Goal: Navigation & Orientation: Find specific page/section

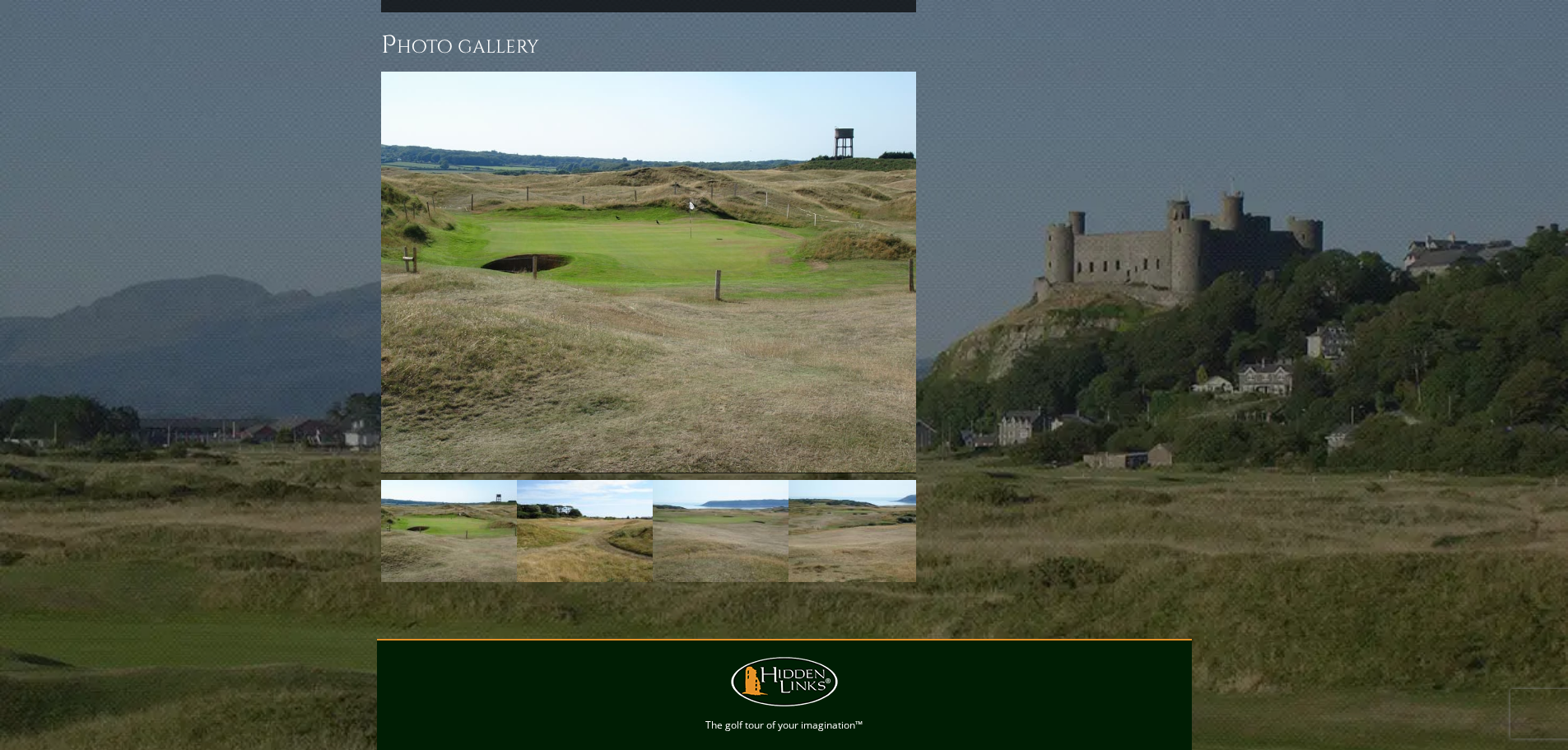
scroll to position [1289, 0]
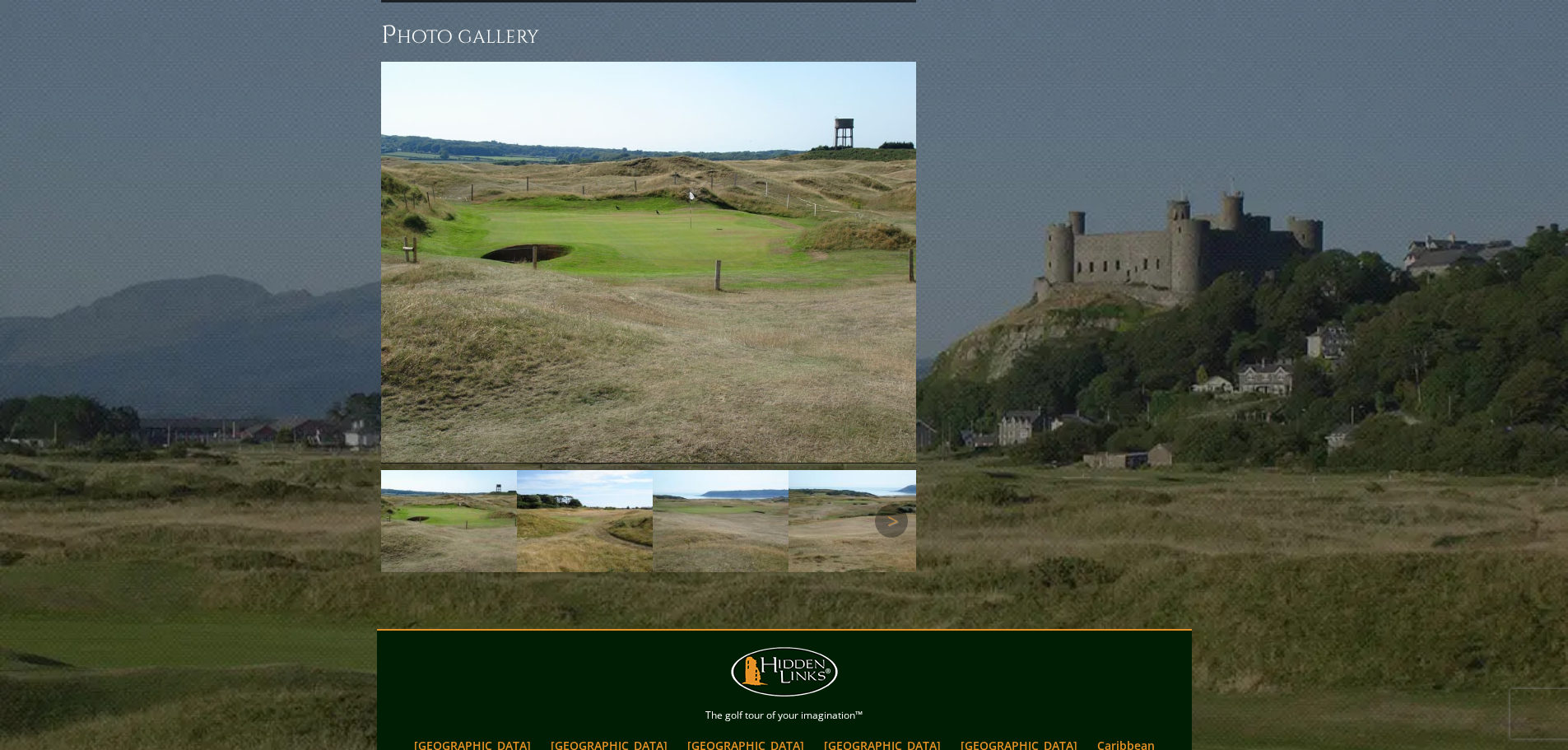
click at [461, 474] on img at bounding box center [449, 521] width 136 height 102
click at [555, 490] on img at bounding box center [585, 521] width 136 height 102
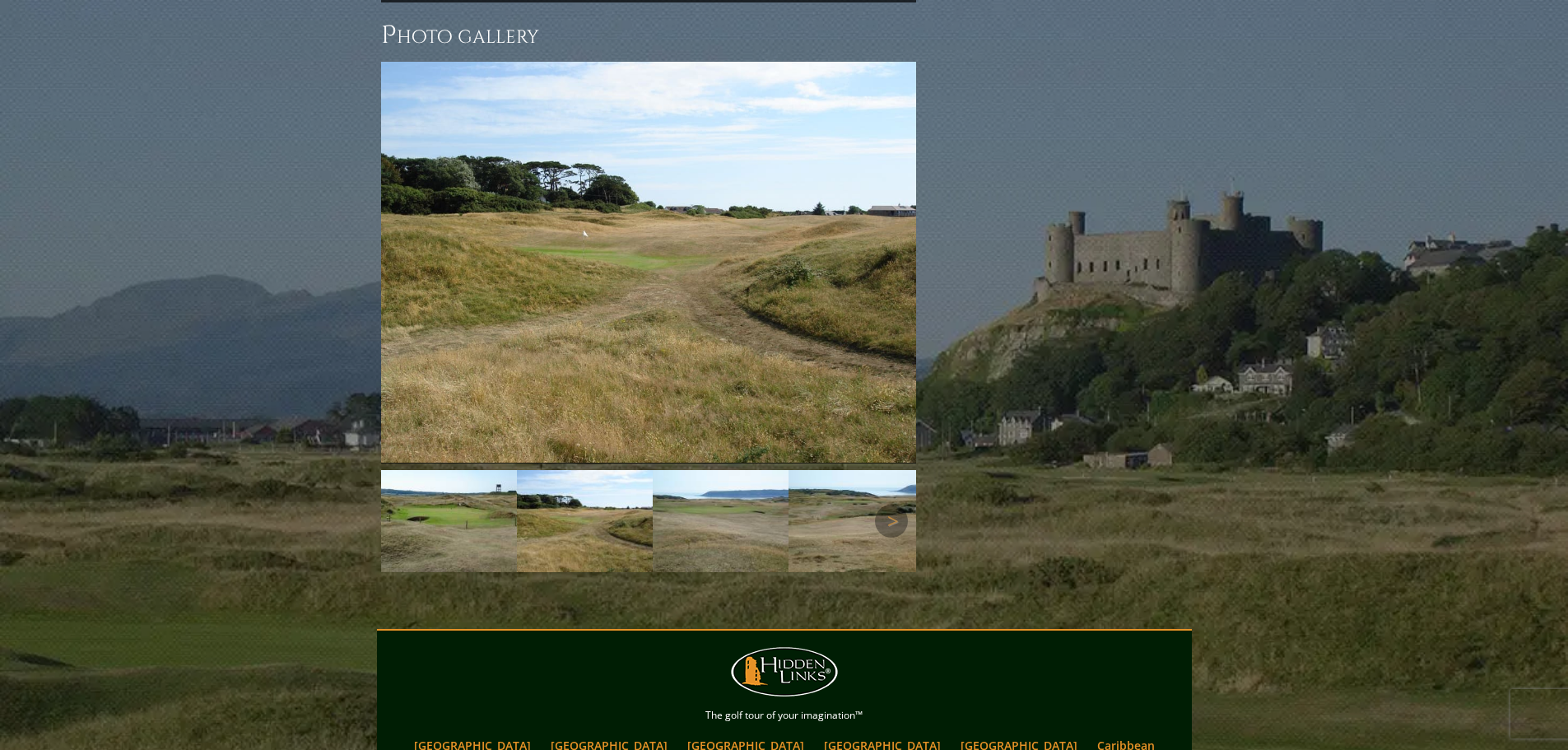
click at [692, 498] on img at bounding box center [720, 521] width 136 height 102
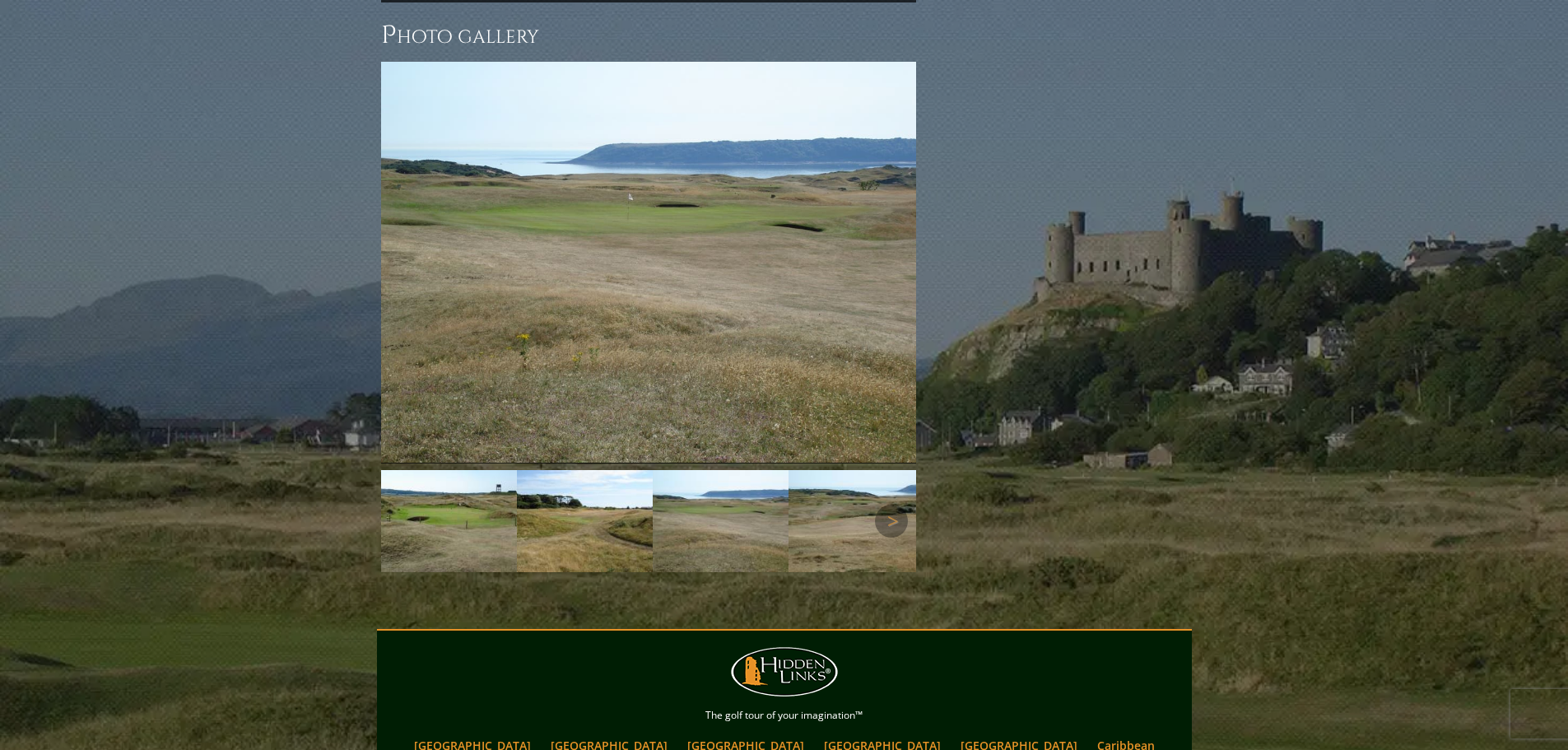
click at [827, 500] on img at bounding box center [857, 521] width 136 height 102
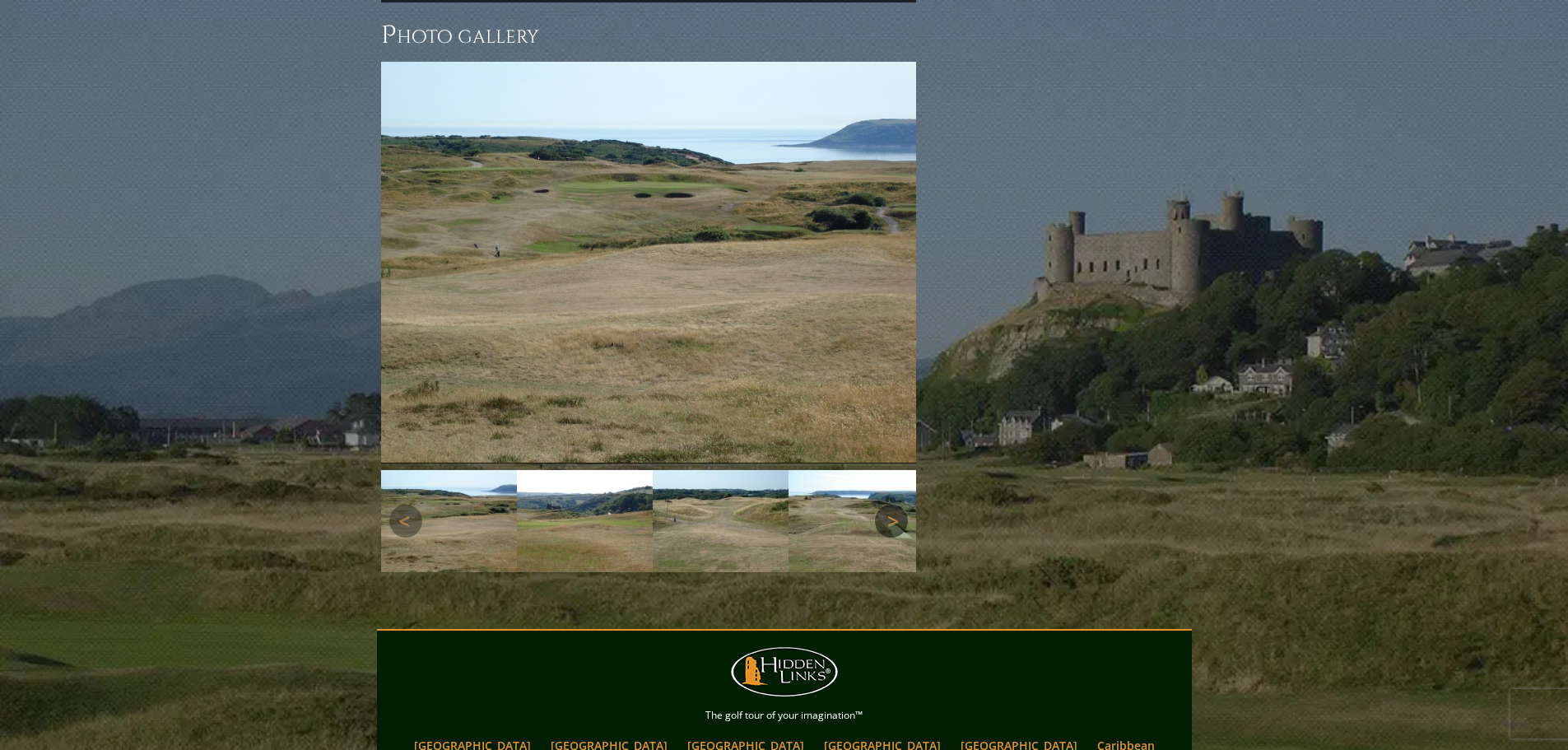
click at [886, 504] on link "Next" at bounding box center [891, 521] width 33 height 33
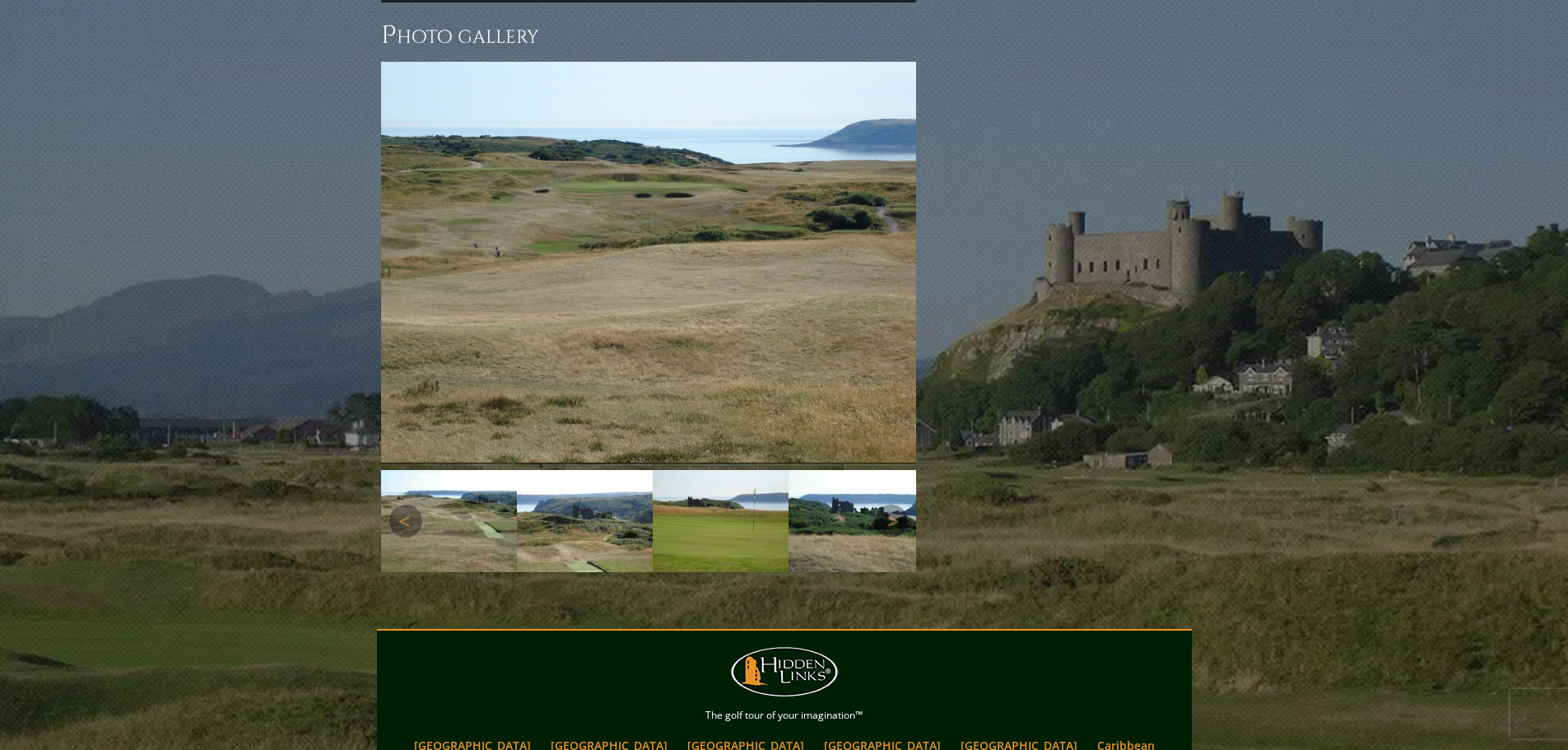
click at [615, 492] on img at bounding box center [585, 521] width 136 height 102
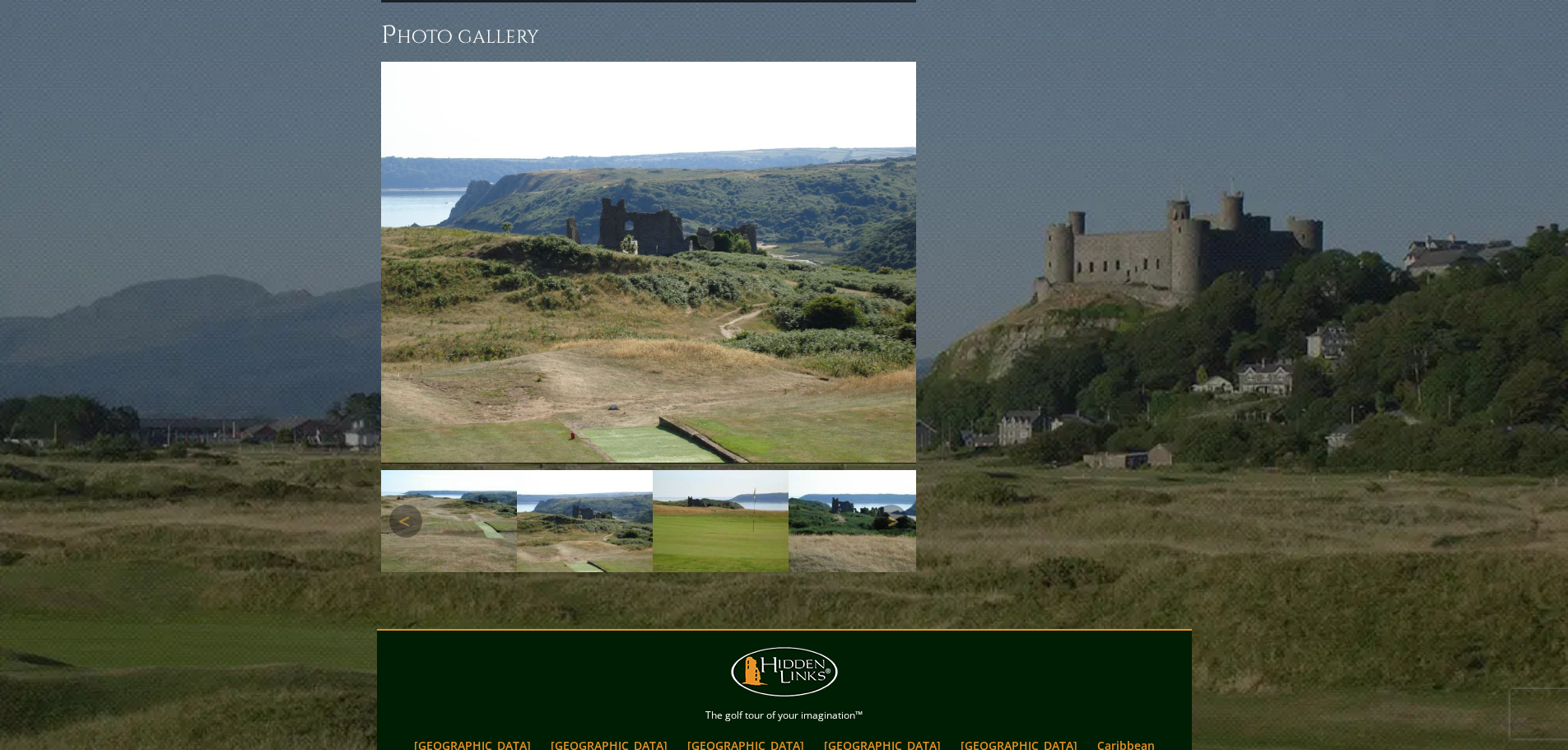
click at [705, 489] on img at bounding box center [720, 521] width 136 height 102
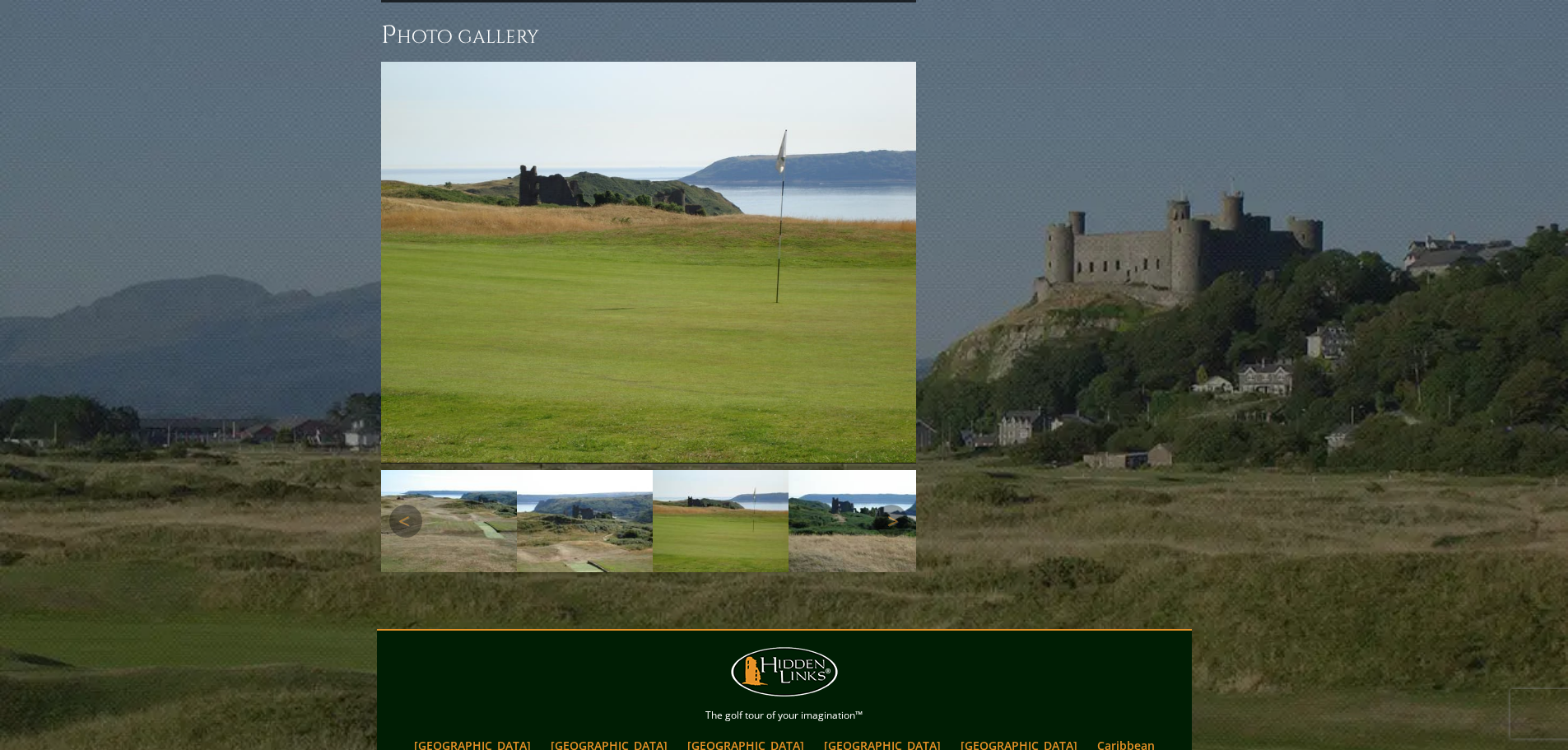
click at [816, 495] on img at bounding box center [857, 521] width 136 height 102
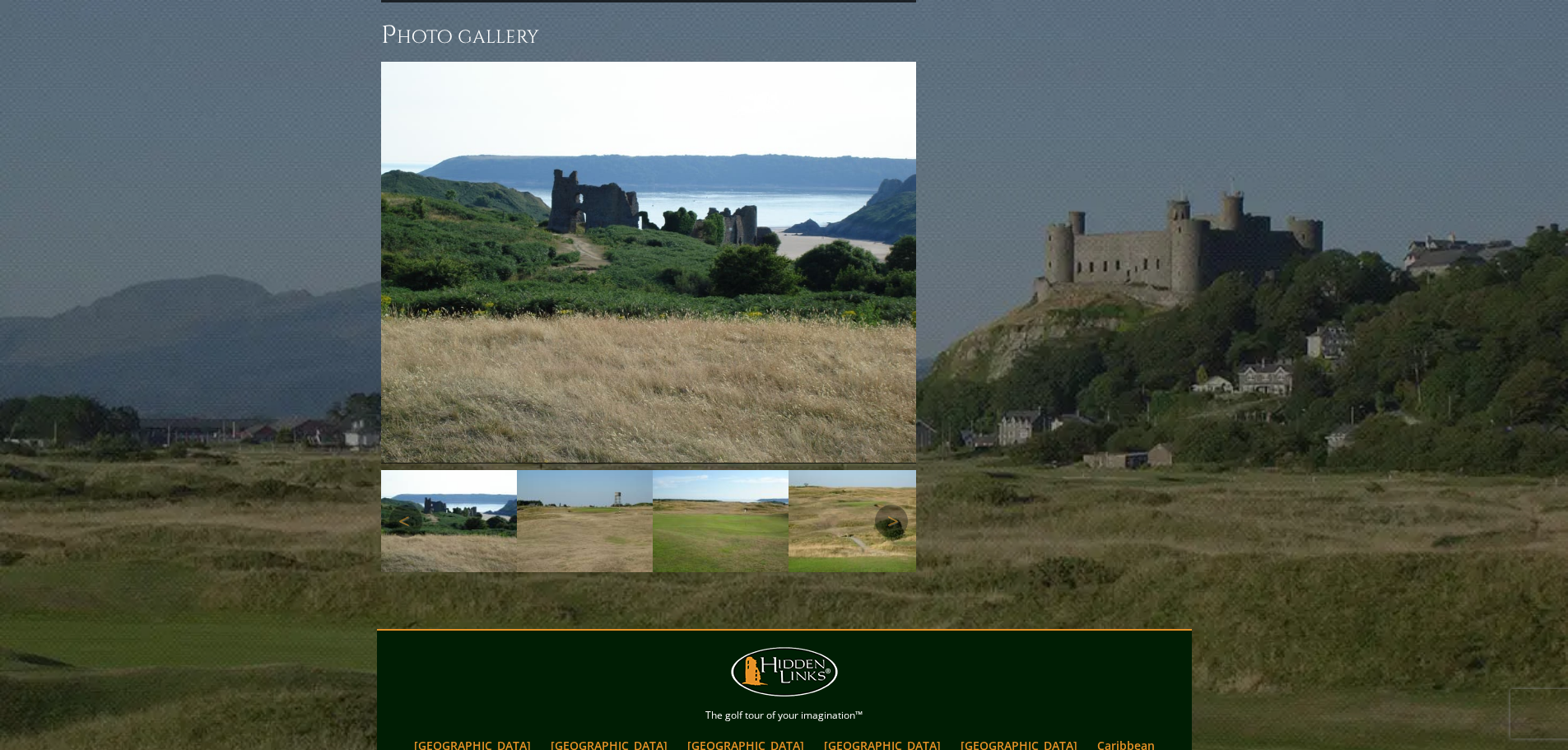
click at [863, 495] on img at bounding box center [857, 521] width 136 height 102
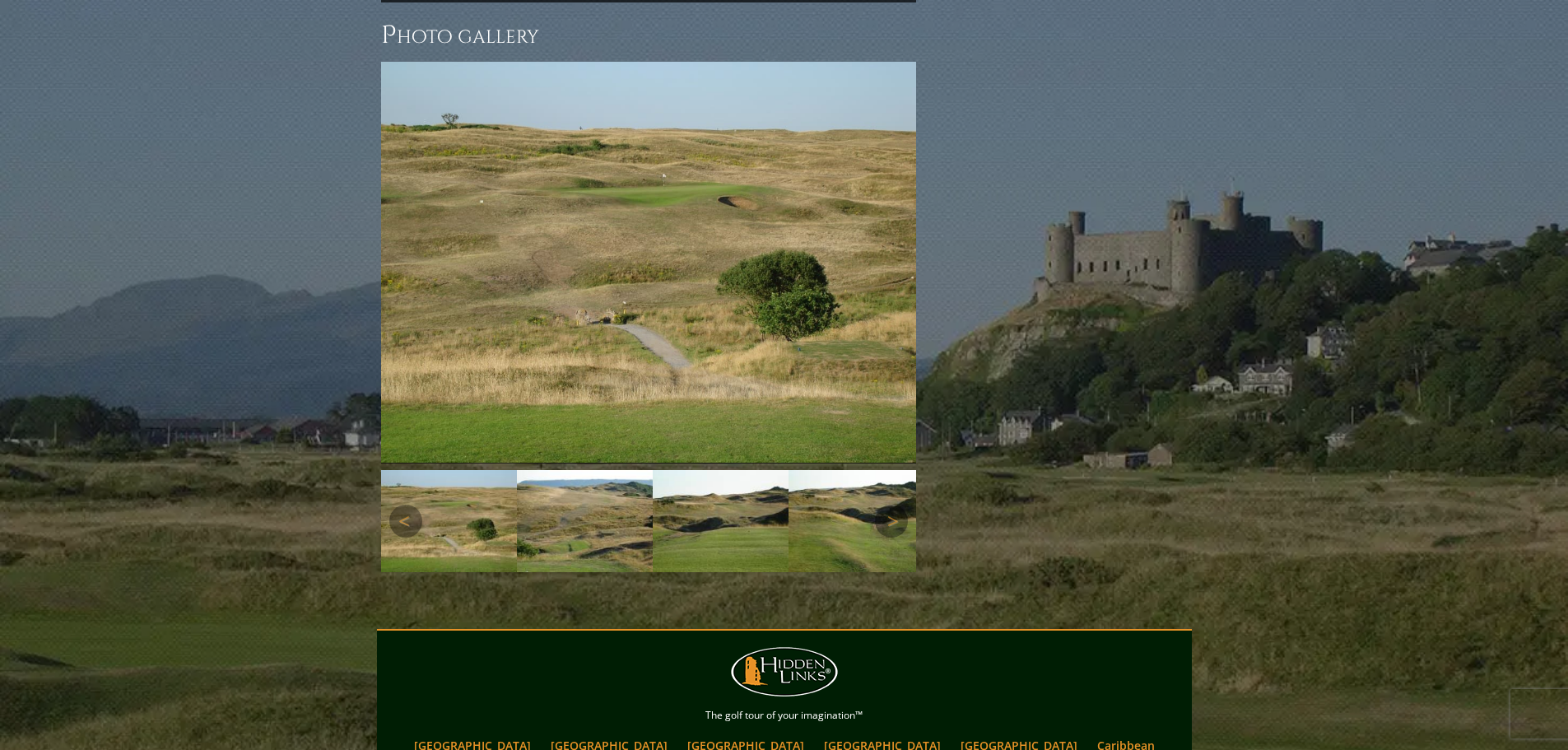
click at [863, 495] on img at bounding box center [857, 521] width 136 height 102
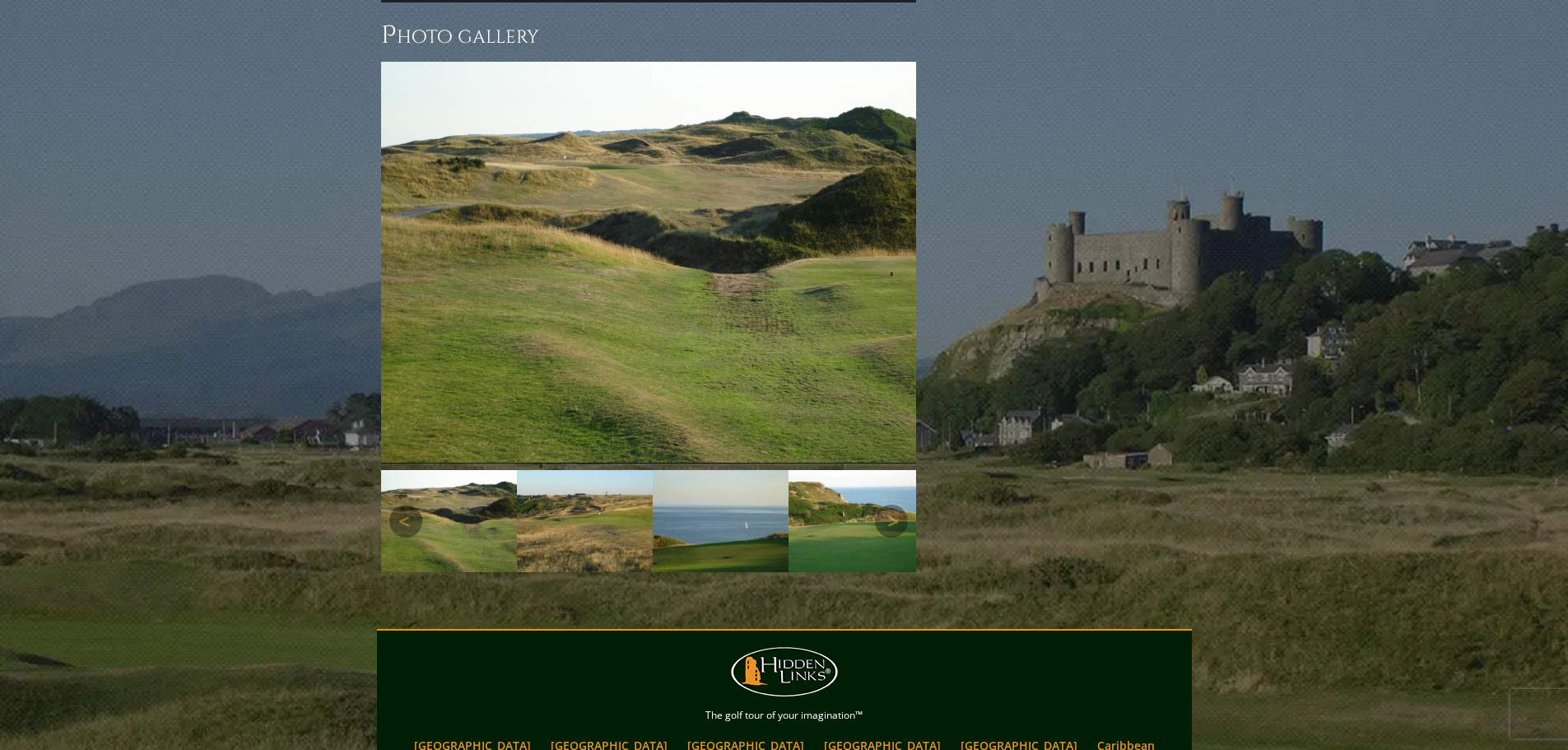
click at [861, 495] on img at bounding box center [857, 521] width 136 height 102
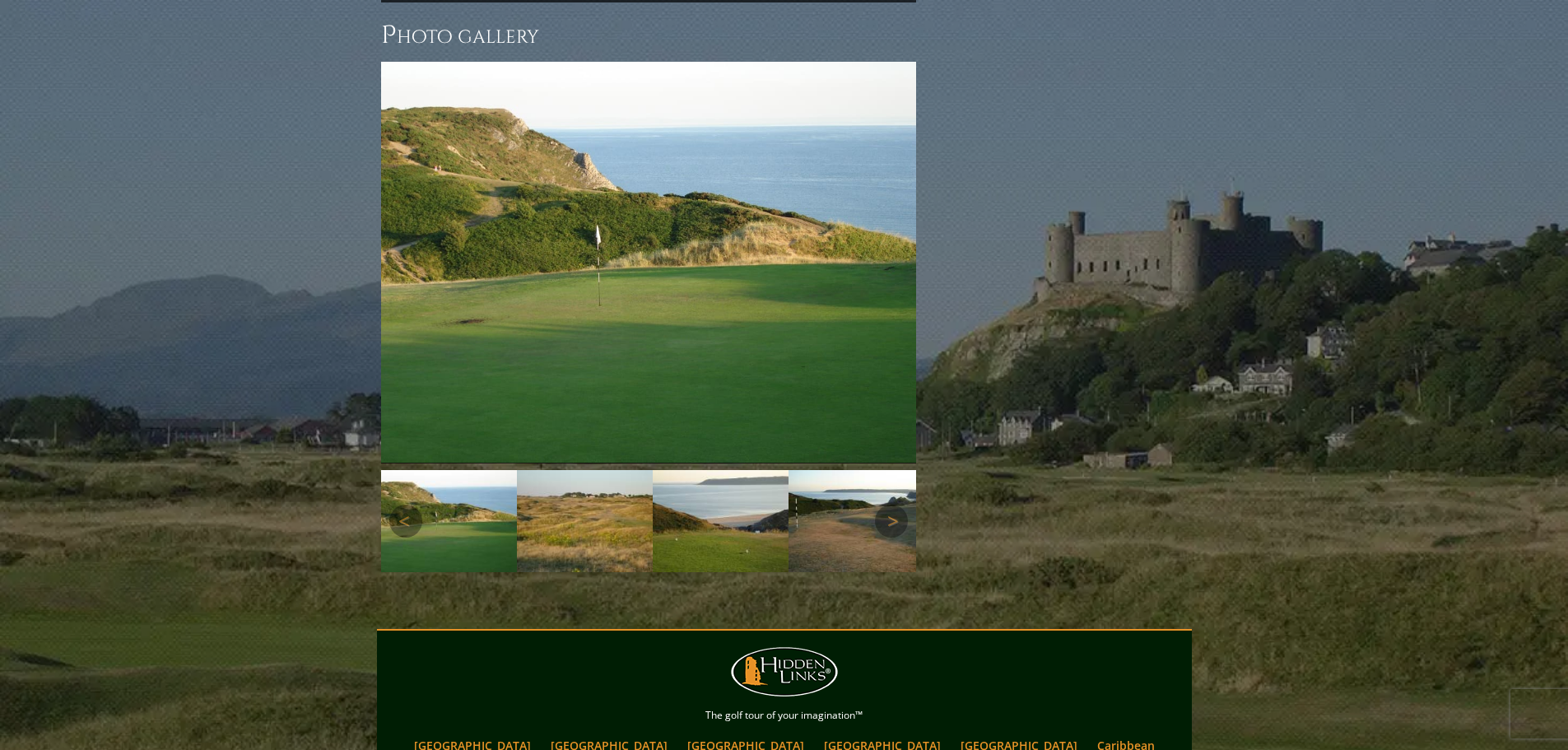
click at [859, 495] on img at bounding box center [857, 521] width 136 height 102
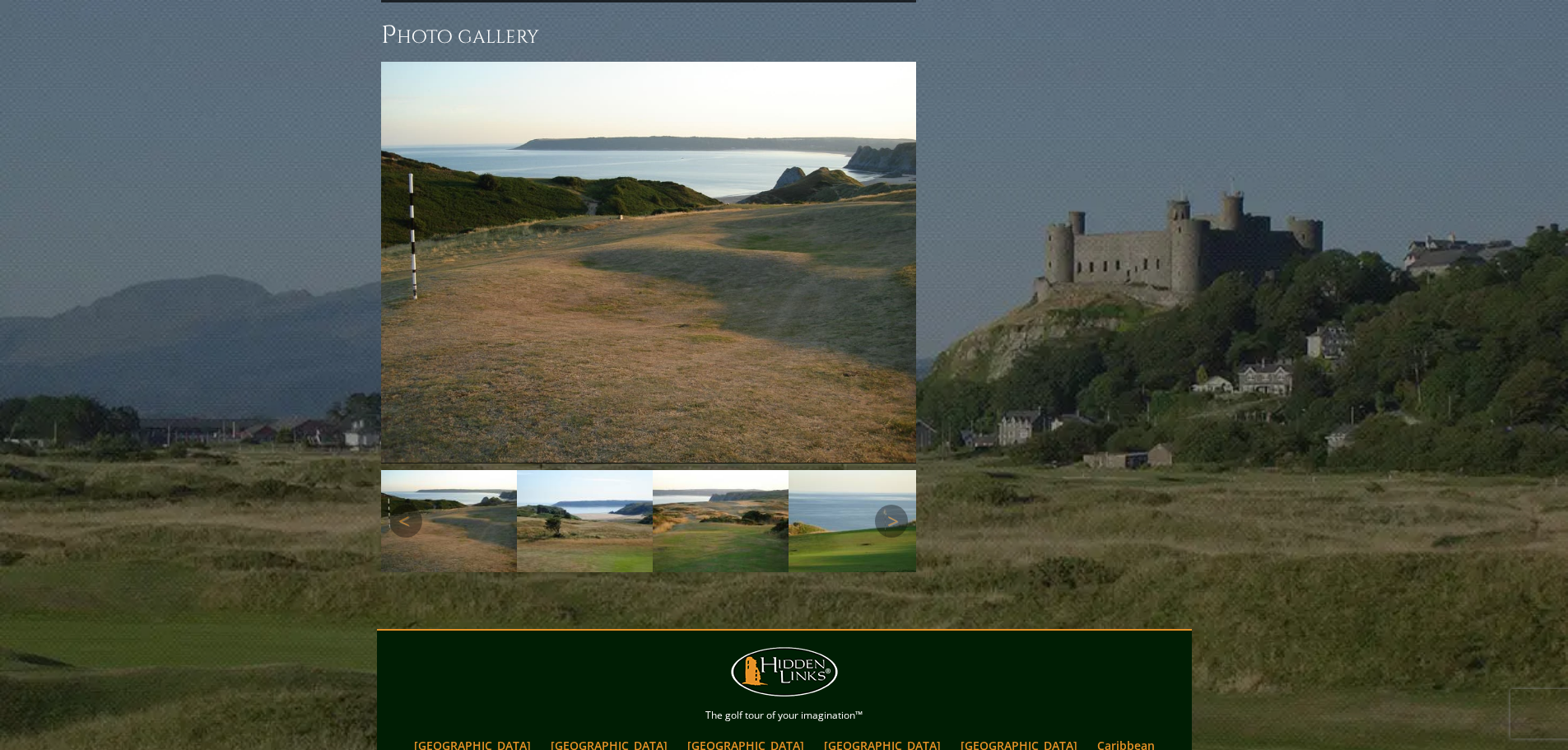
click at [856, 495] on img at bounding box center [857, 521] width 136 height 102
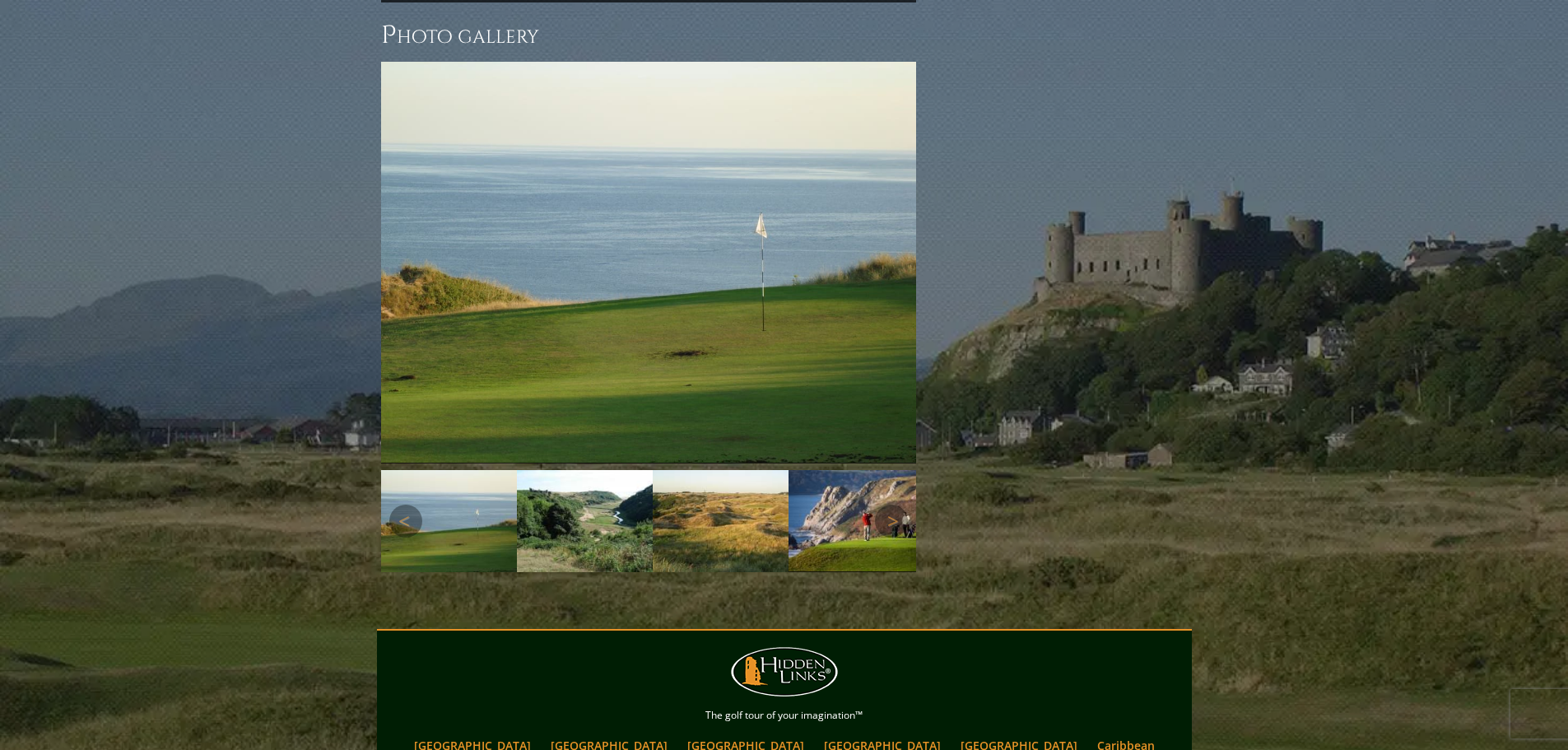
click at [853, 495] on img at bounding box center [857, 520] width 136 height 101
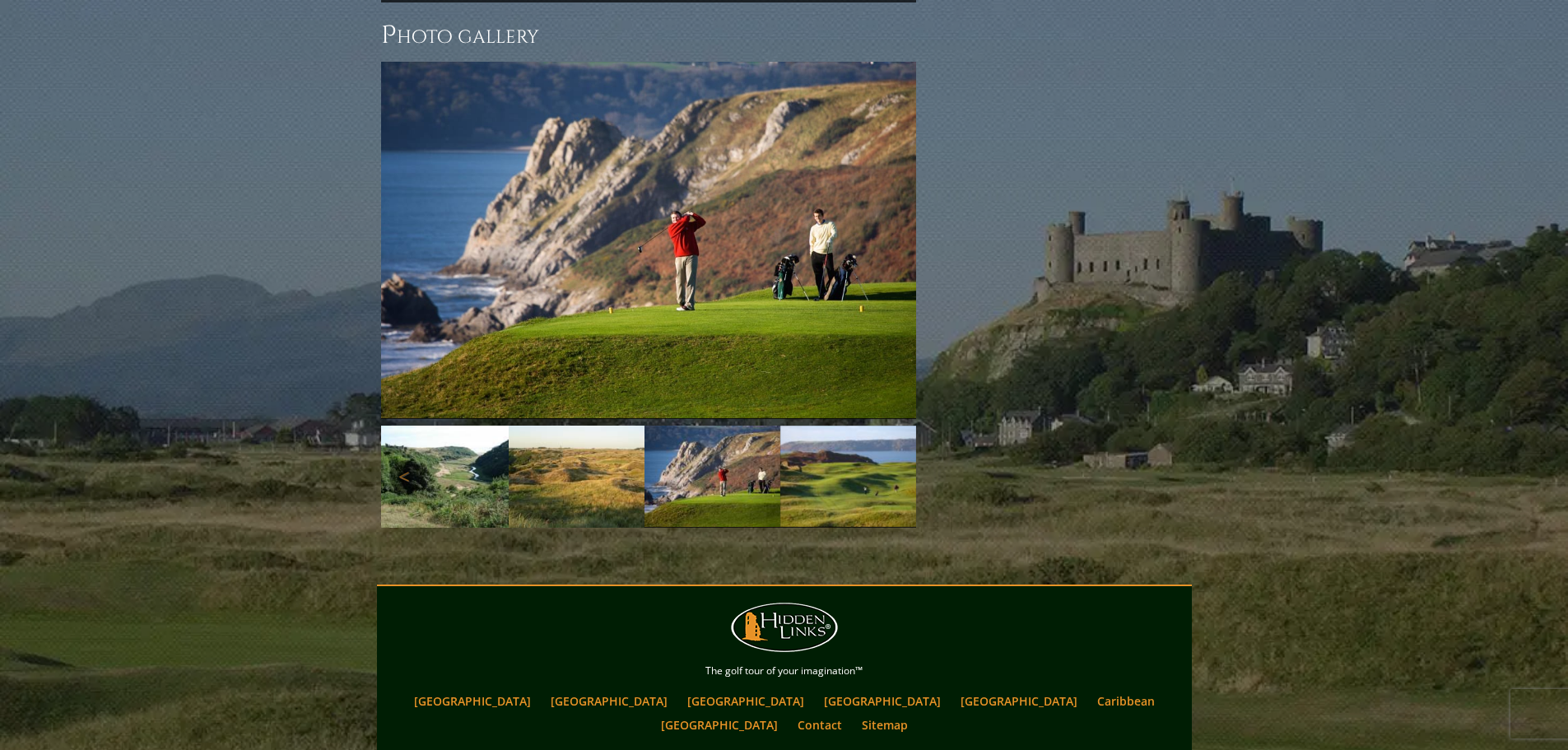
click at [853, 538] on p at bounding box center [648, 547] width 535 height 21
click at [806, 441] on img at bounding box center [849, 476] width 136 height 101
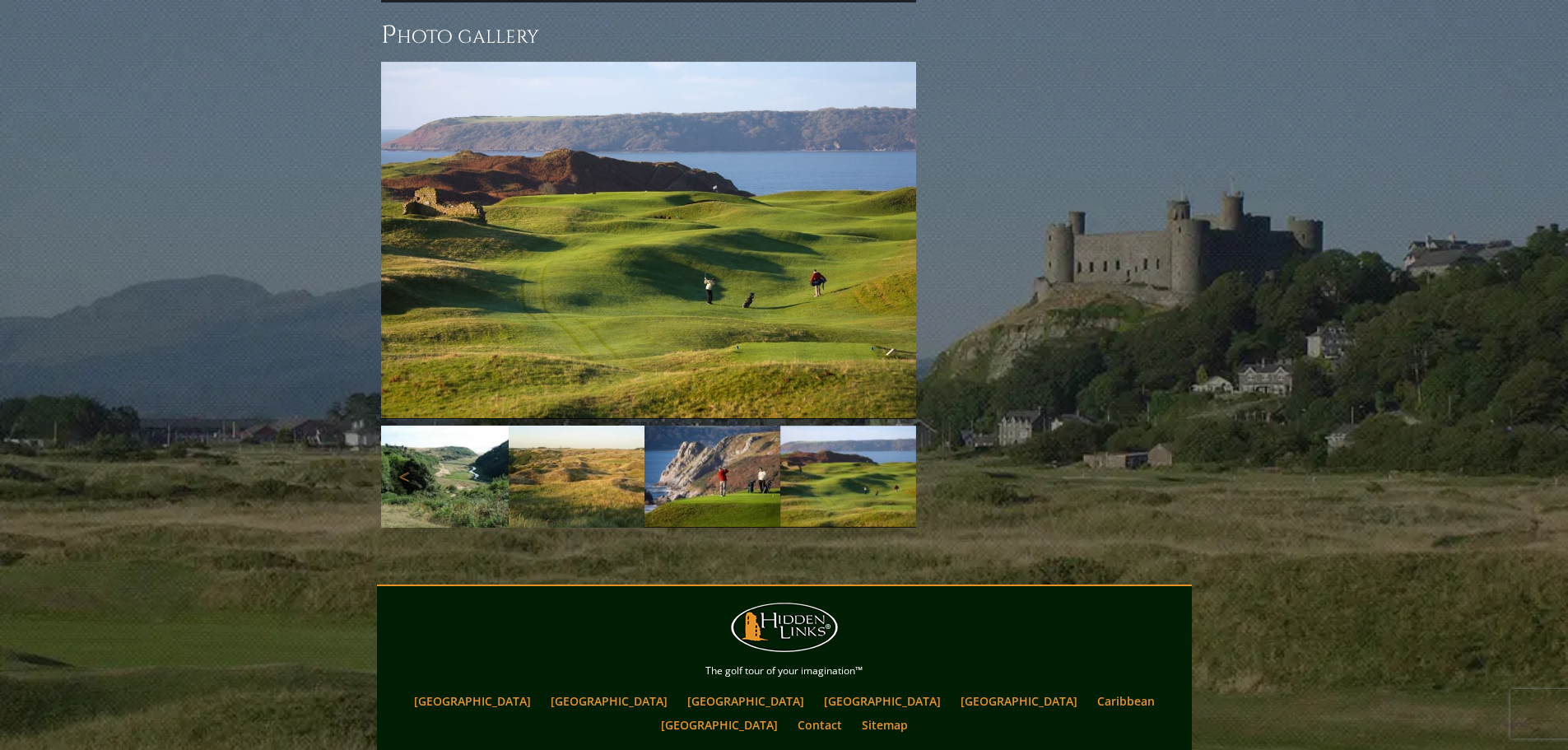
click at [804, 441] on img at bounding box center [849, 476] width 136 height 101
click at [728, 452] on img at bounding box center [712, 476] width 136 height 101
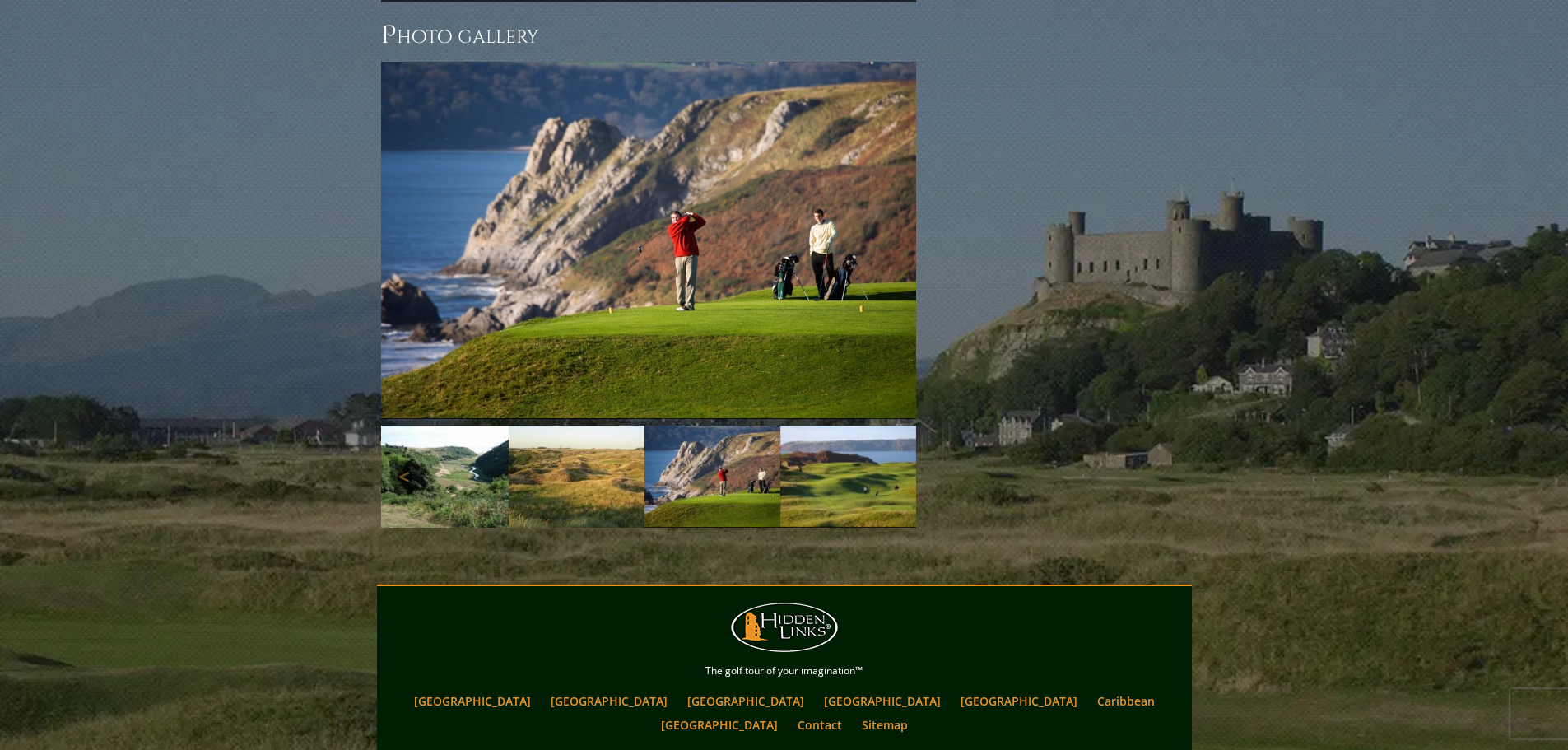
click at [576, 439] on img at bounding box center [577, 477] width 136 height 102
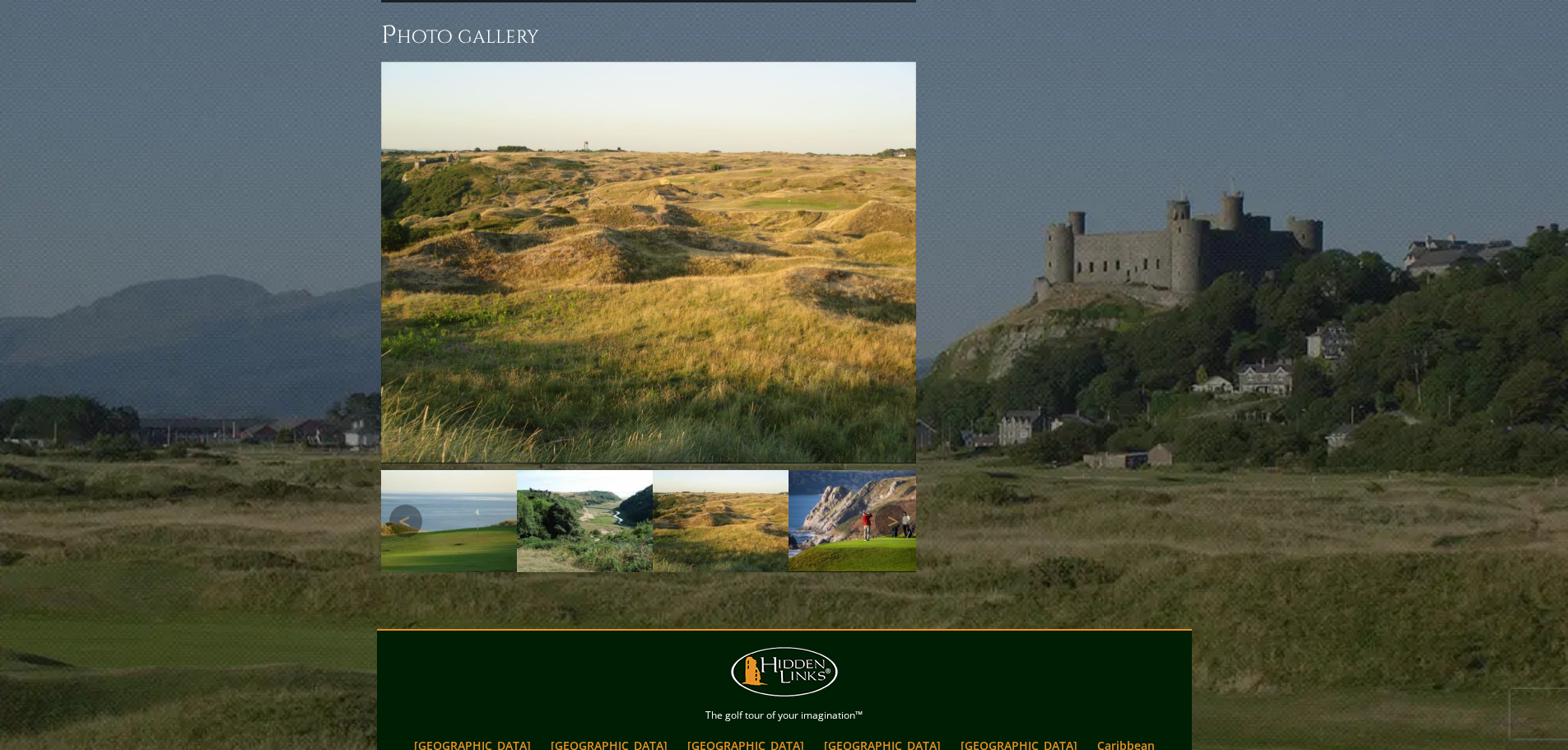
click at [479, 474] on img at bounding box center [449, 521] width 136 height 102
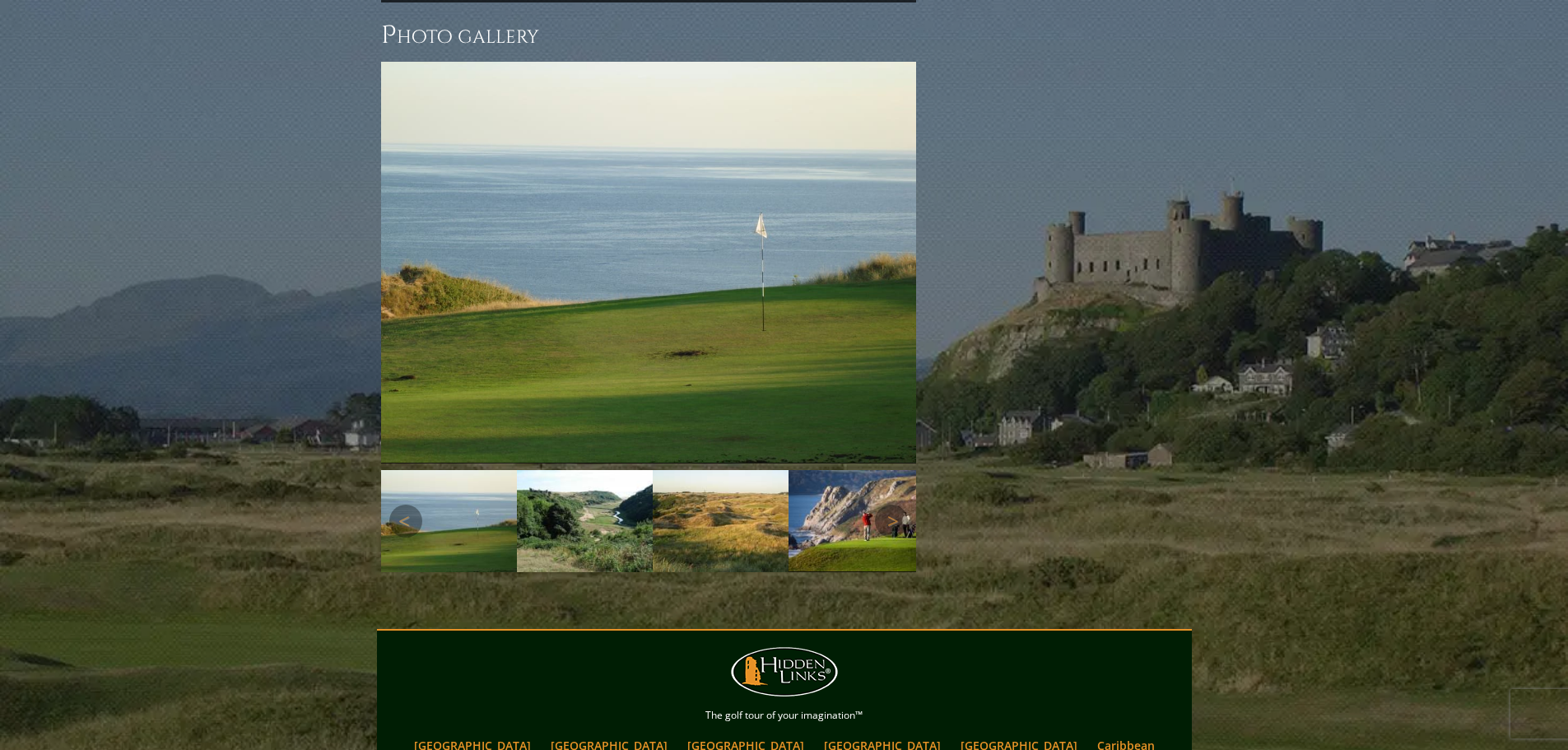
click at [439, 476] on img at bounding box center [449, 521] width 136 height 102
click at [896, 246] on link "Next" at bounding box center [891, 263] width 33 height 33
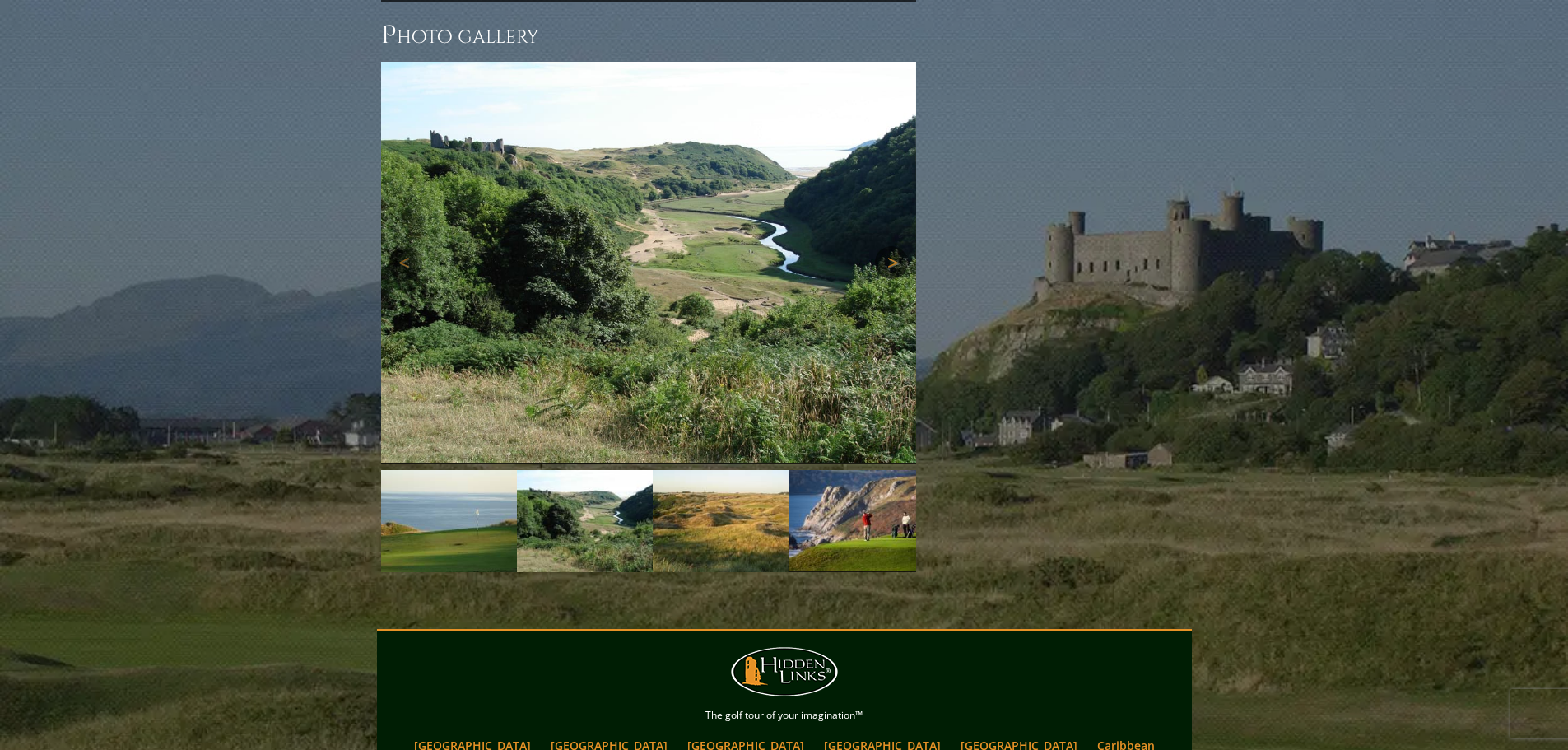
click at [896, 246] on link "Next" at bounding box center [891, 263] width 33 height 33
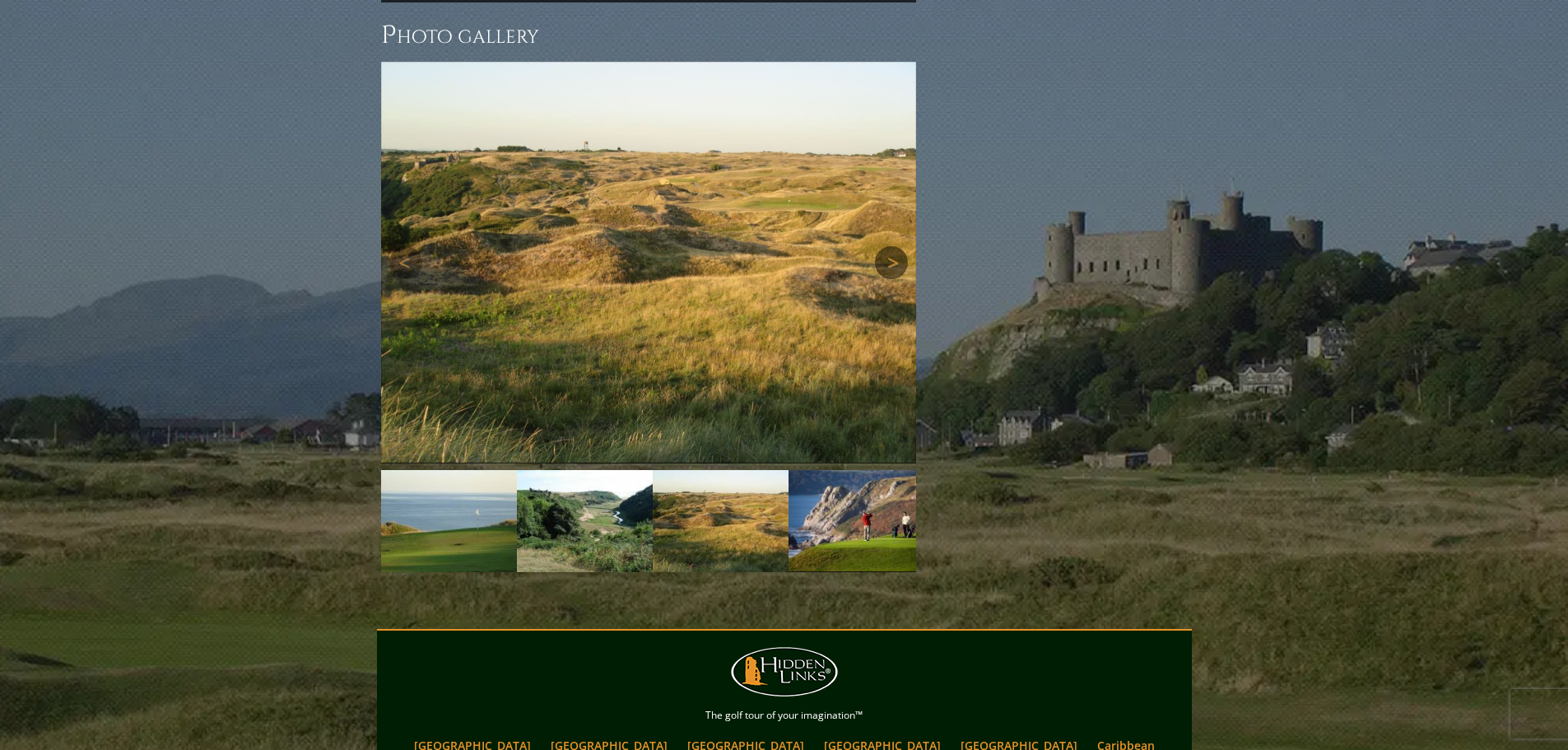
click at [896, 246] on link "Next" at bounding box center [891, 263] width 33 height 33
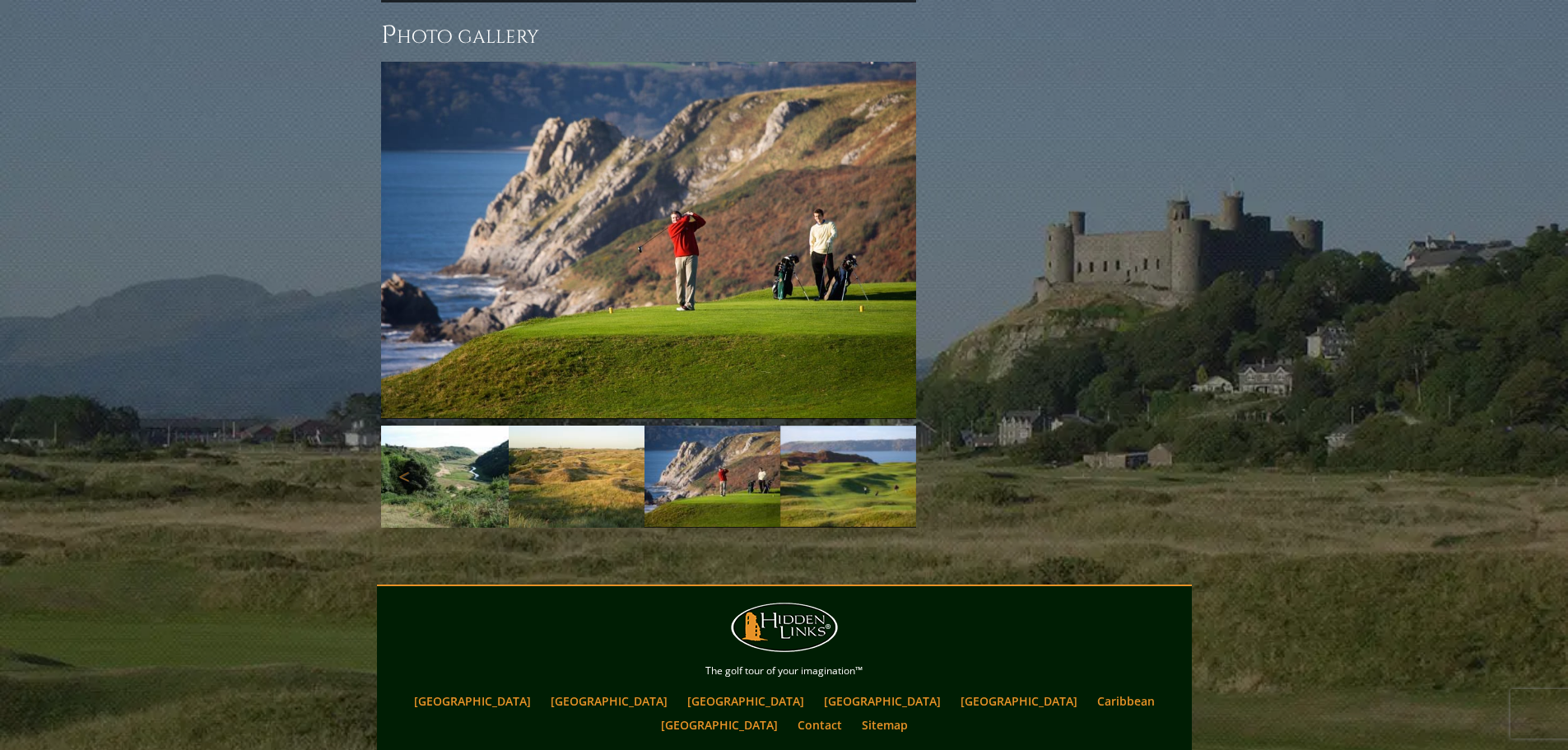
click at [752, 439] on img at bounding box center [712, 476] width 136 height 101
drag, startPoint x: 698, startPoint y: 208, endPoint x: 574, endPoint y: 439, distance: 262.2
click at [574, 439] on img at bounding box center [577, 477] width 136 height 102
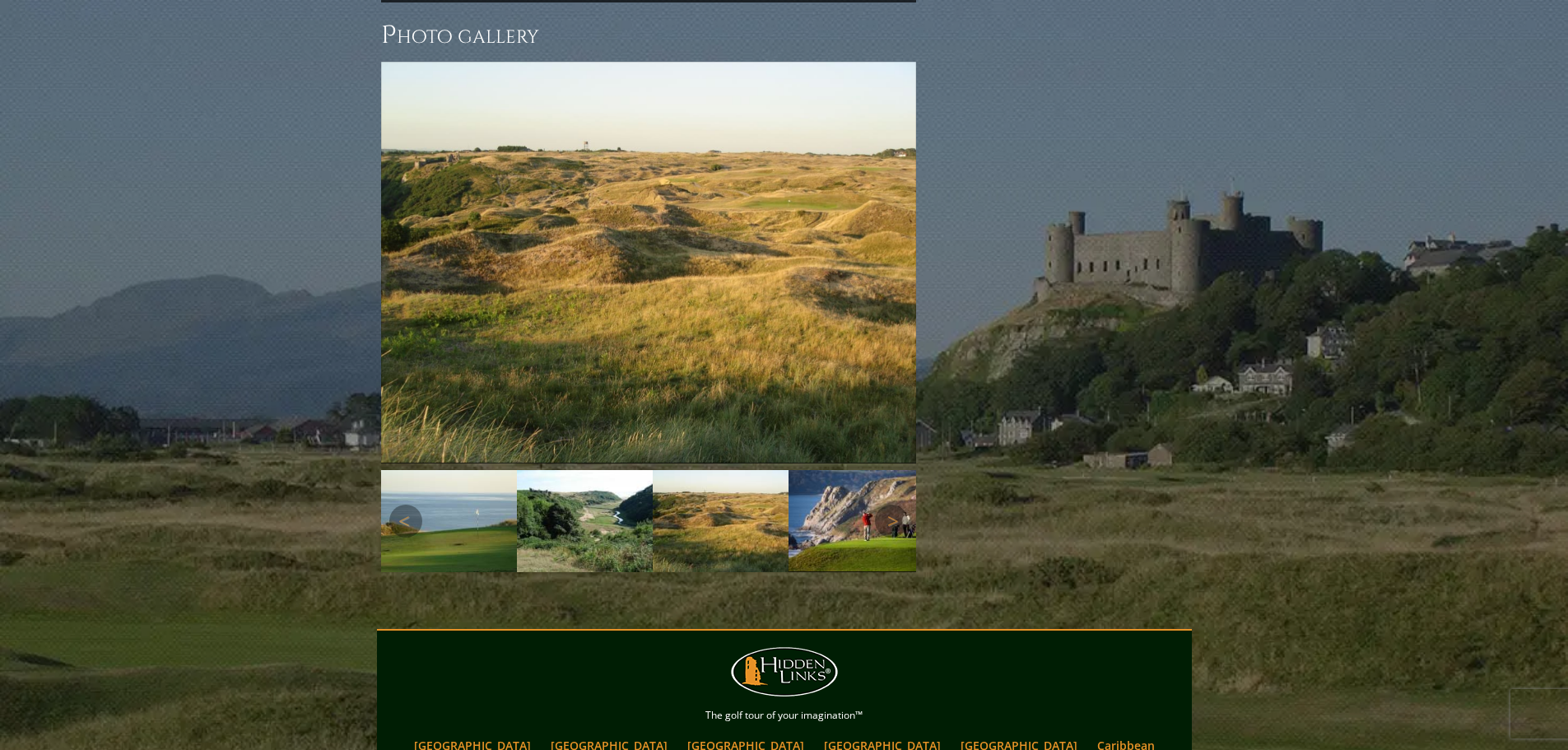
click at [590, 472] on img at bounding box center [585, 521] width 136 height 102
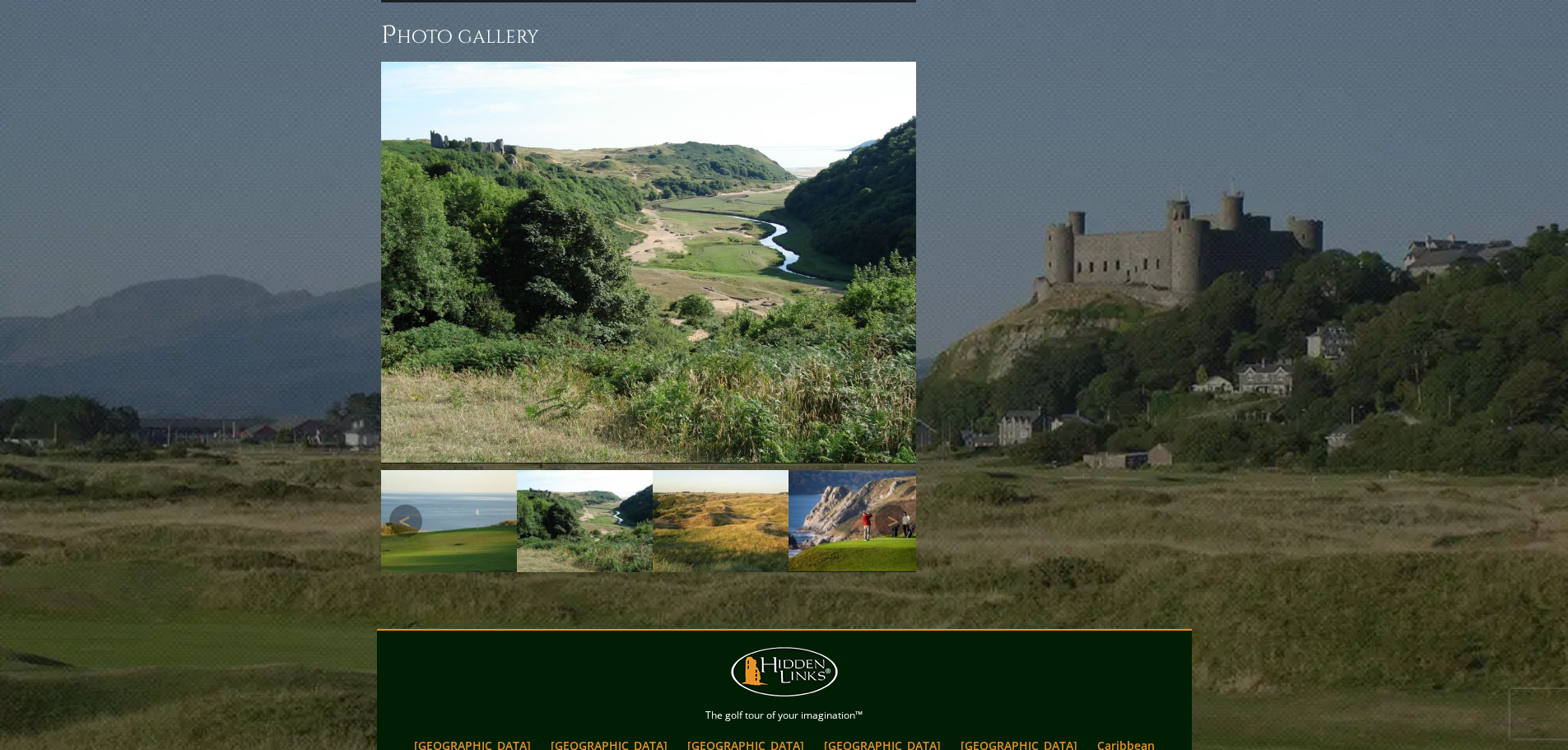
click at [478, 476] on img at bounding box center [449, 521] width 136 height 102
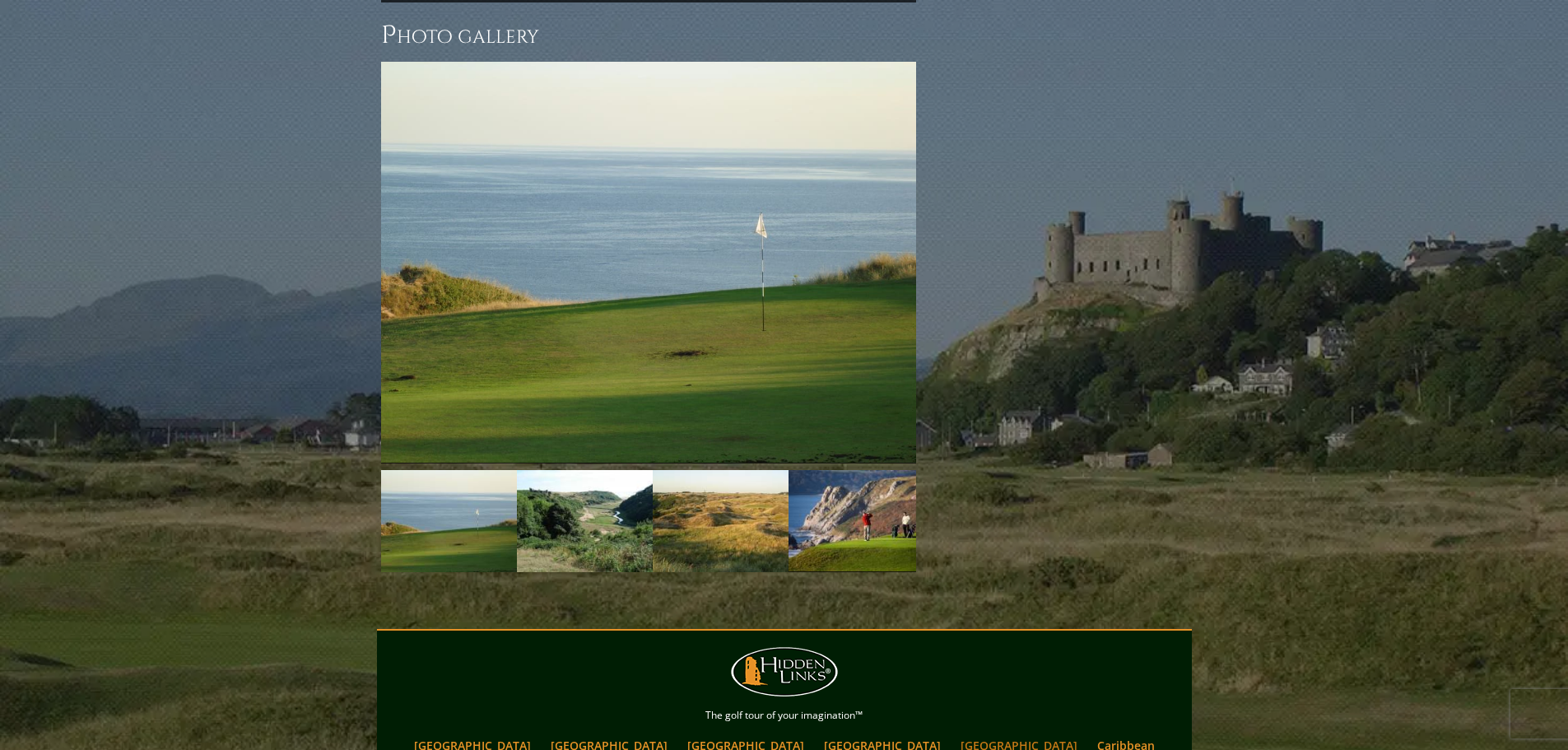
click at [952, 733] on link "[GEOGRAPHIC_DATA]" at bounding box center [1019, 745] width 134 height 24
